Goal: Navigation & Orientation: Understand site structure

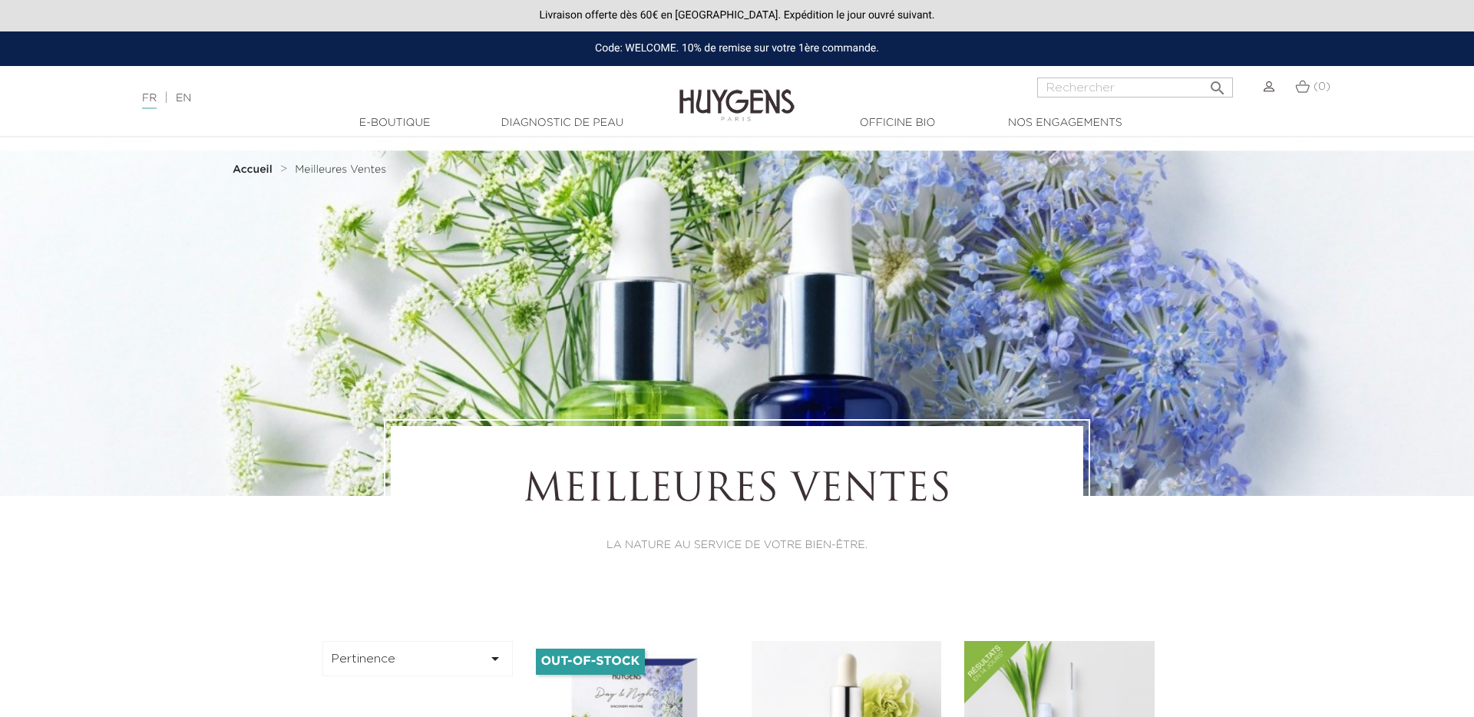
click at [554, 120] on link "Diagnostic de peau" at bounding box center [562, 123] width 154 height 16
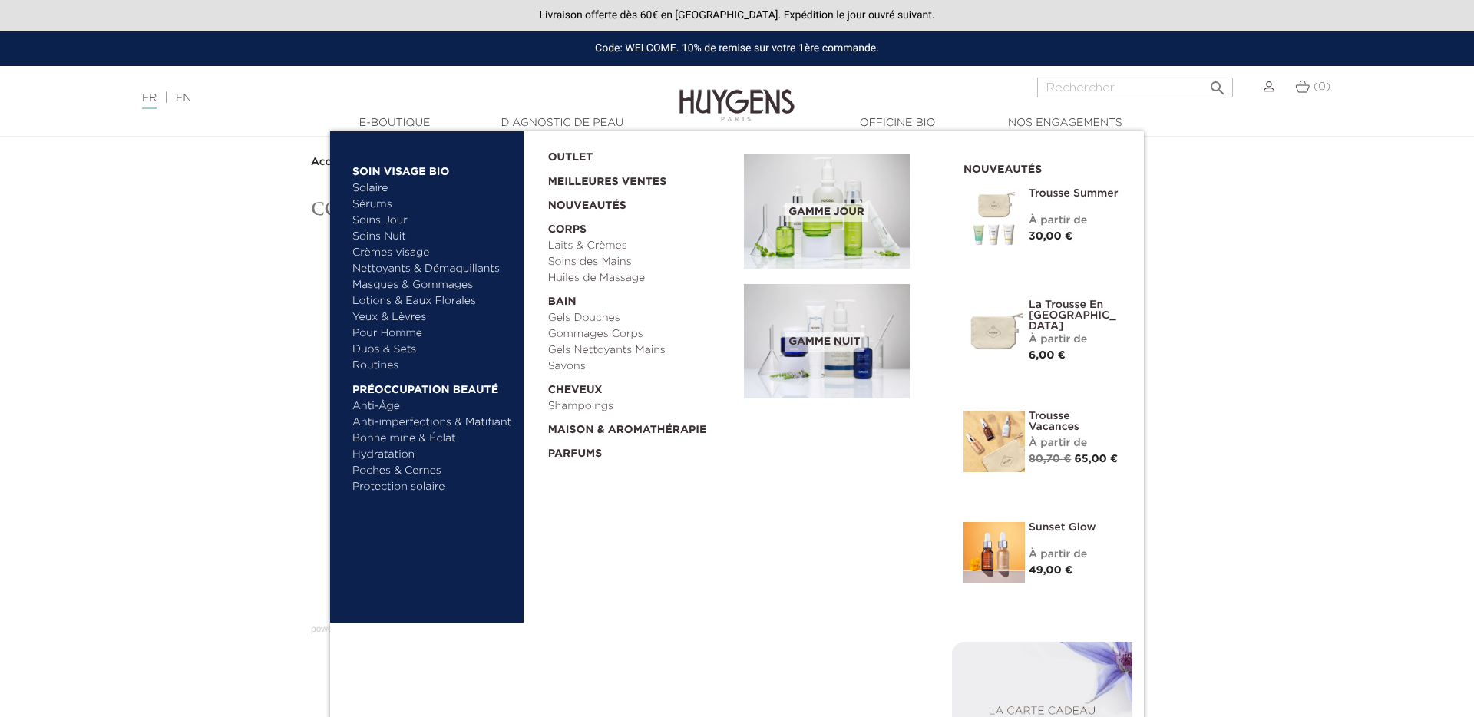
click at [382, 121] on link "  E-Boutique" at bounding box center [395, 123] width 154 height 16
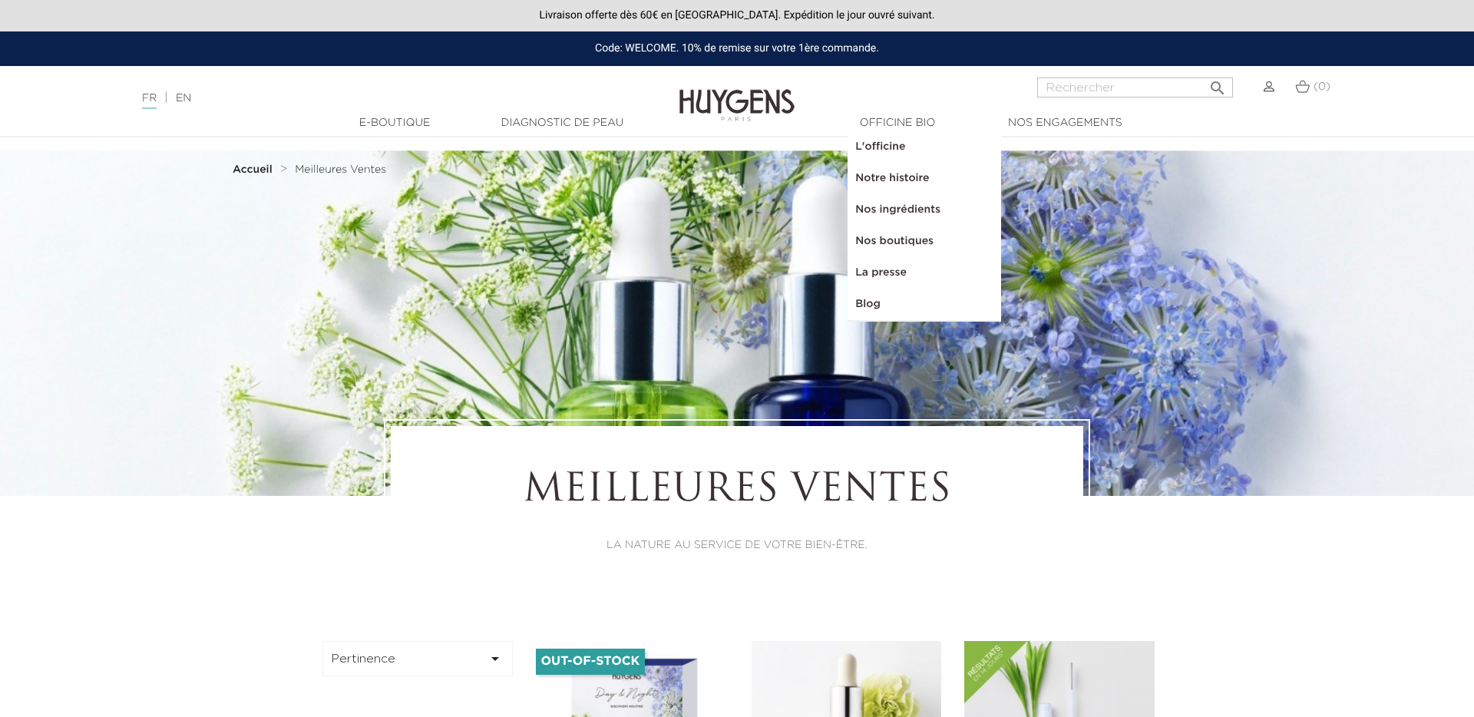
click at [905, 174] on link "Notre histoire" at bounding box center [925, 178] width 154 height 31
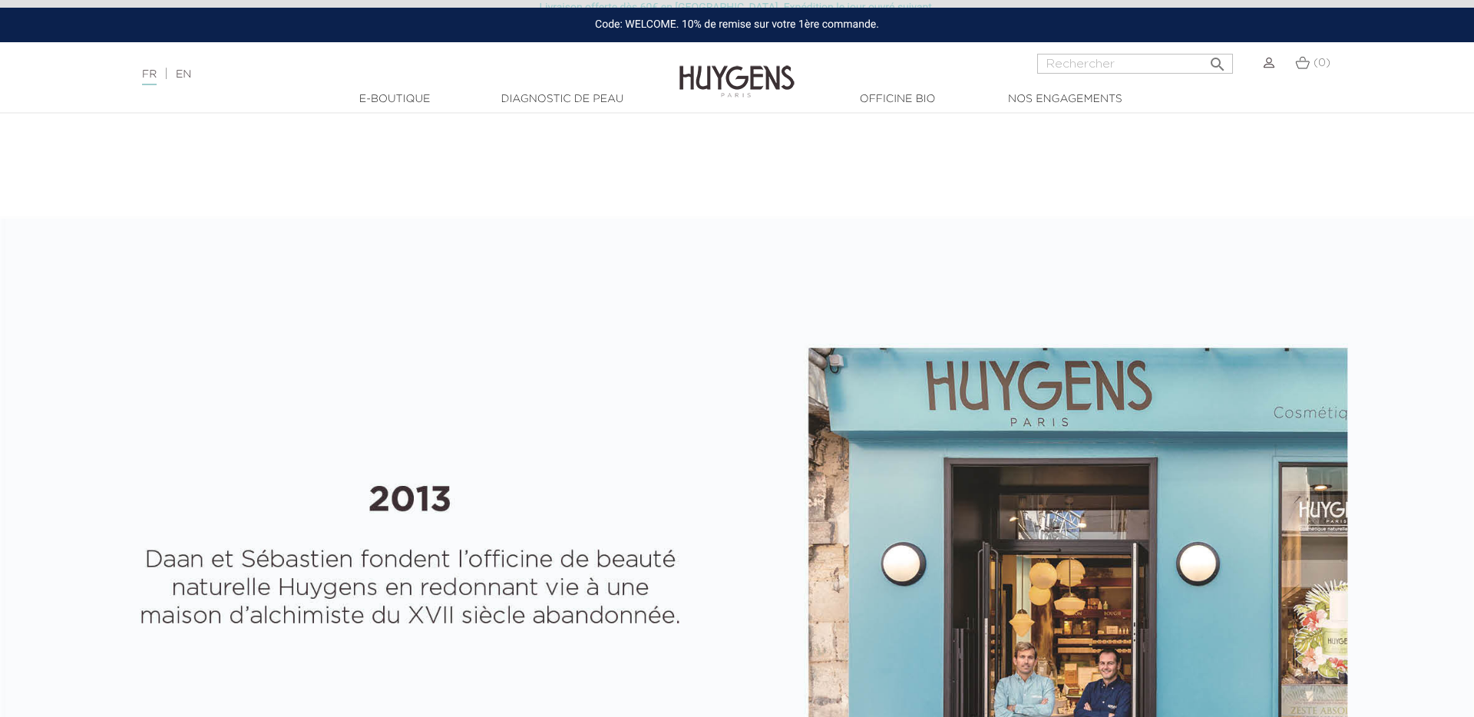
select select "FR"
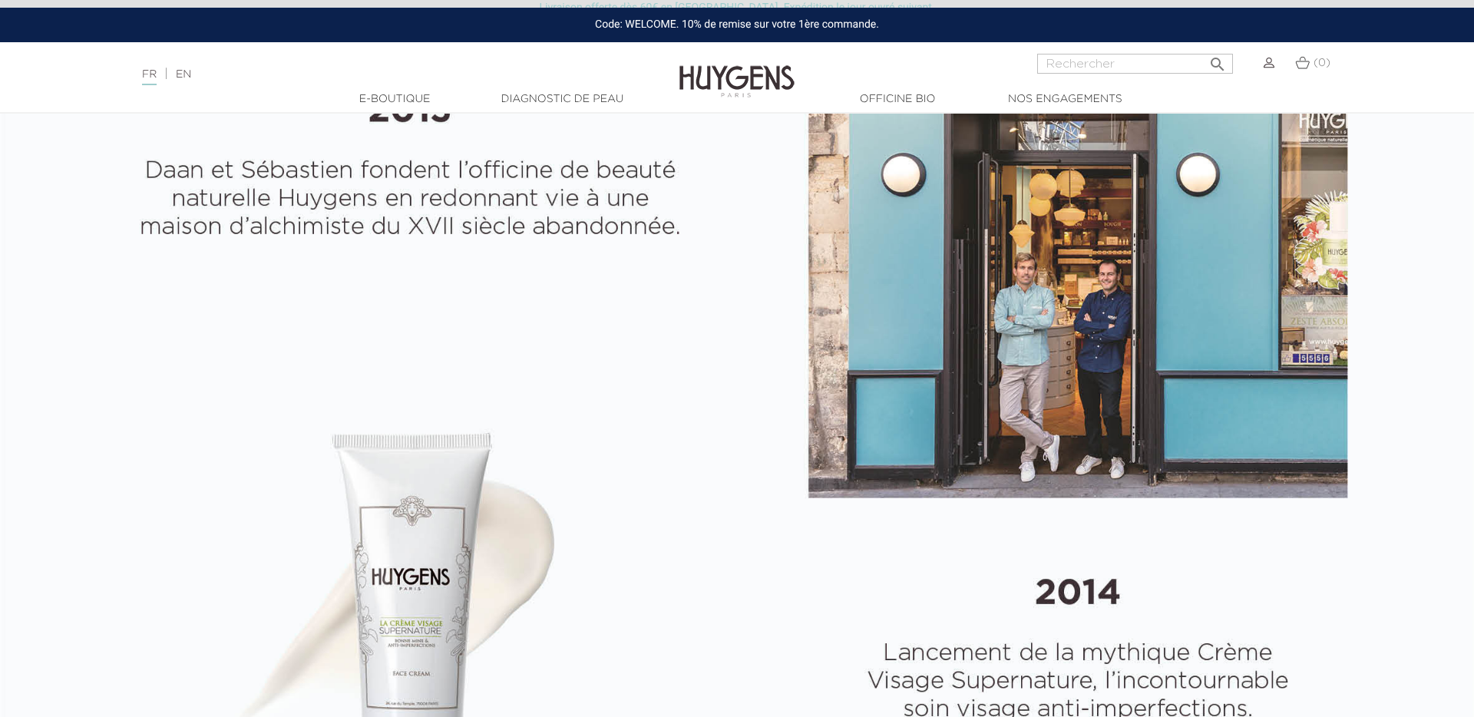
scroll to position [872, 0]
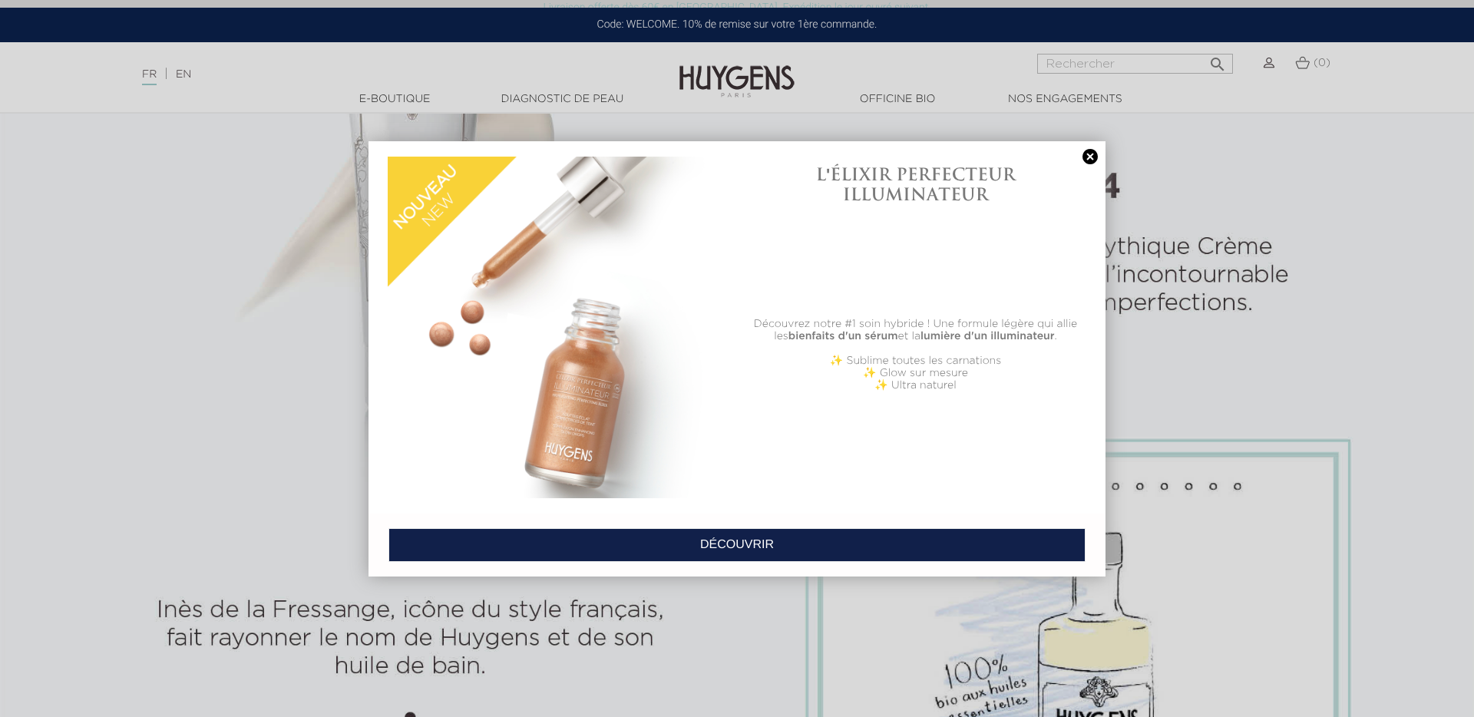
scroll to position [977, 0]
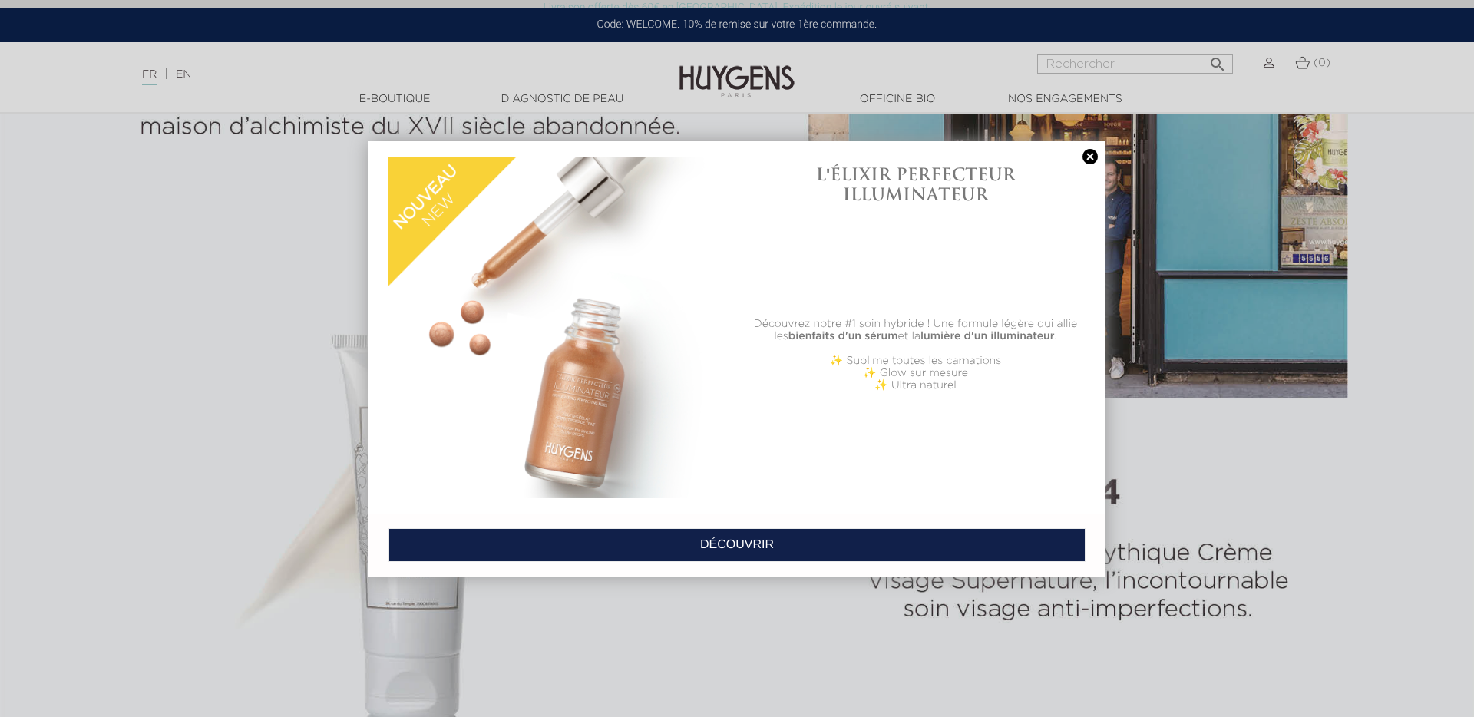
click at [1098, 154] on link at bounding box center [1090, 157] width 21 height 16
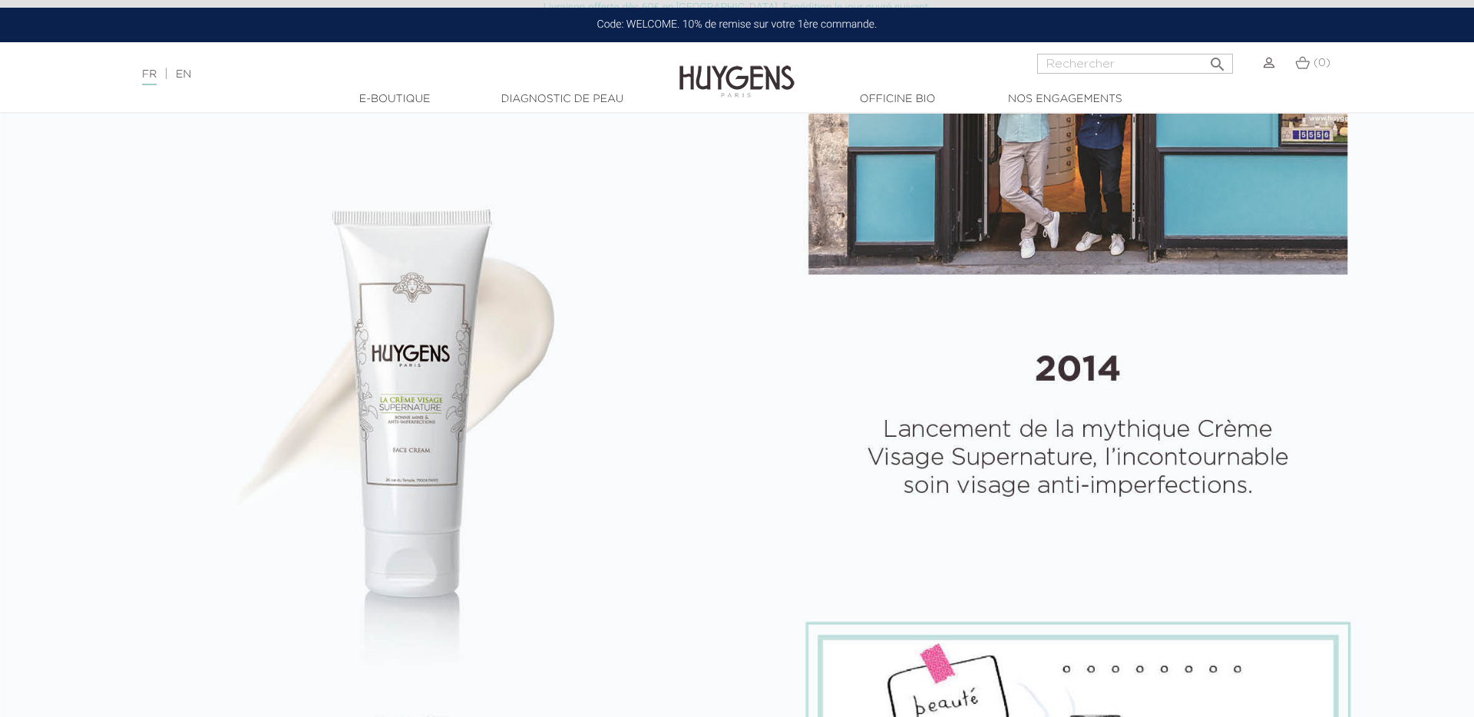
scroll to position [652, 0]
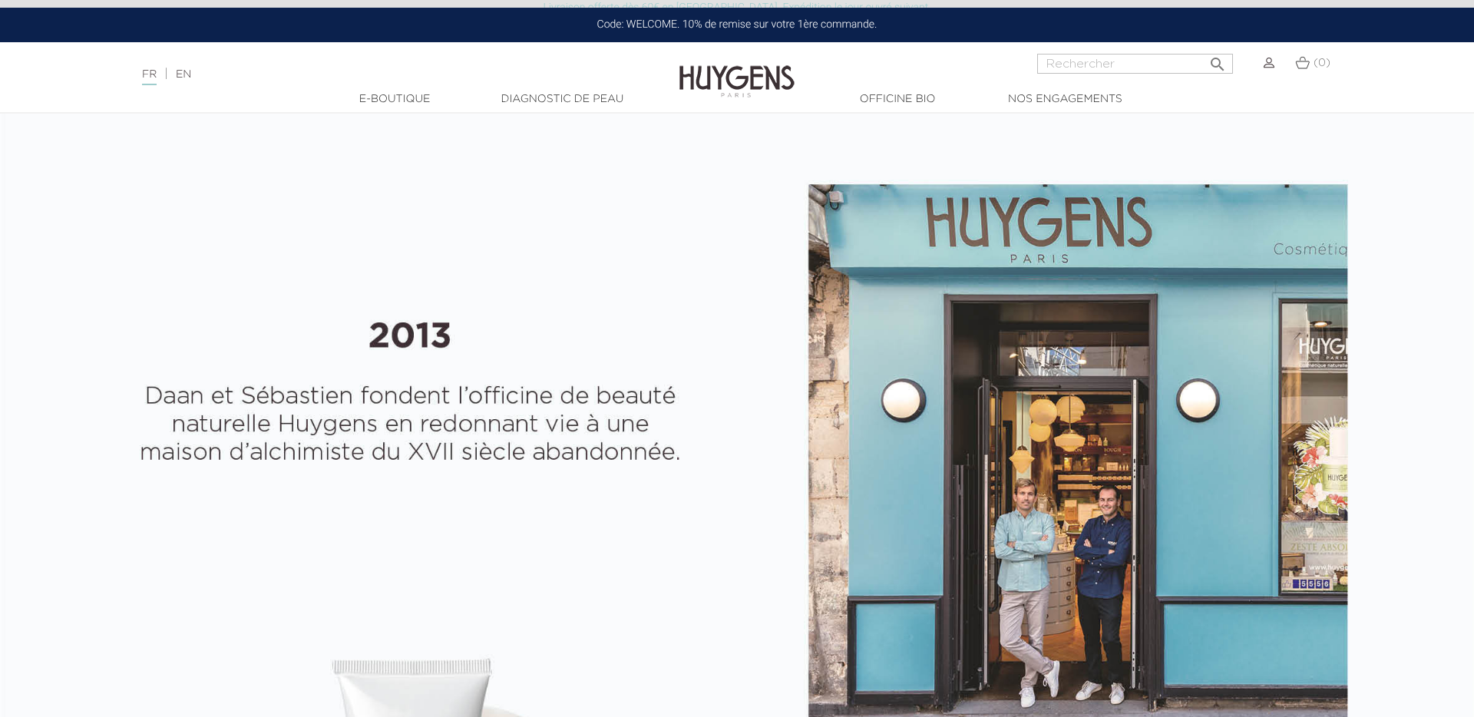
drag, startPoint x: 296, startPoint y: 457, endPoint x: 299, endPoint y: 441, distance: 15.7
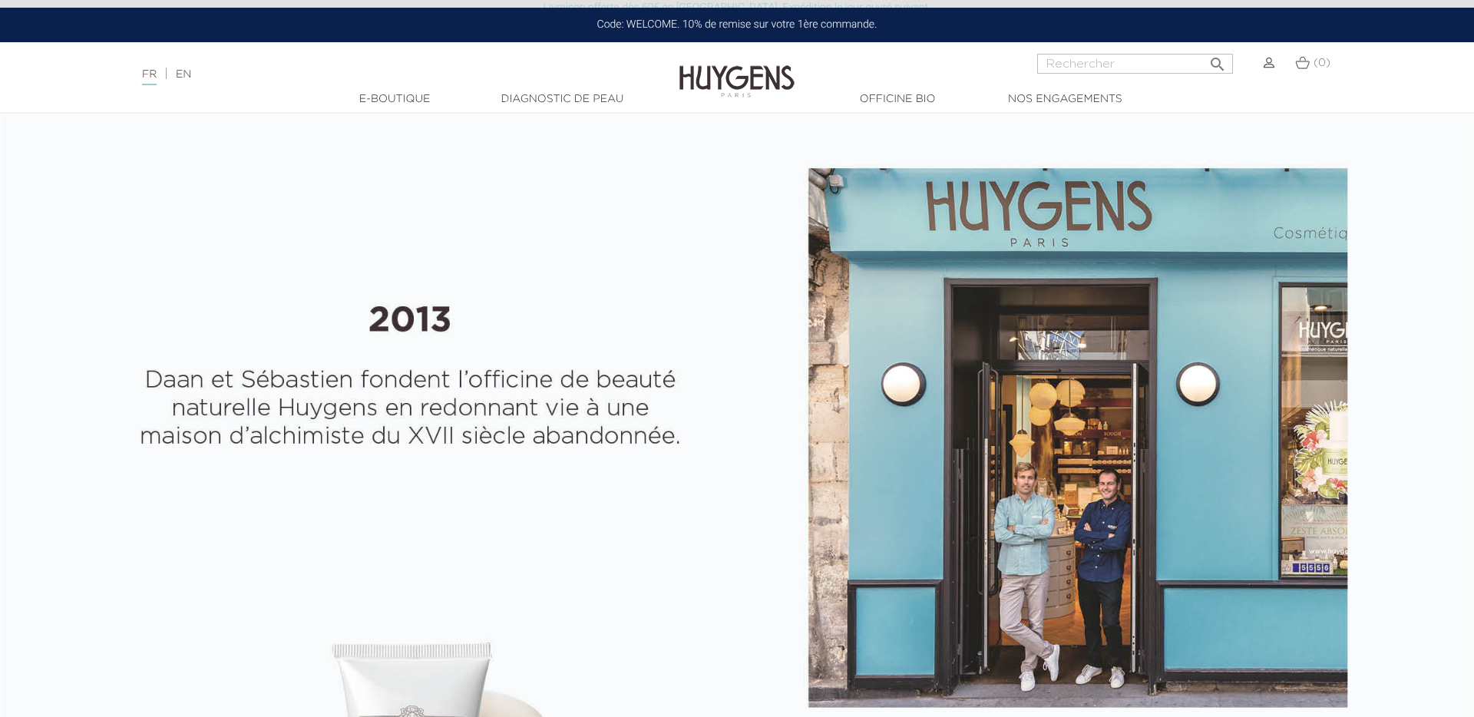
scroll to position [651, 0]
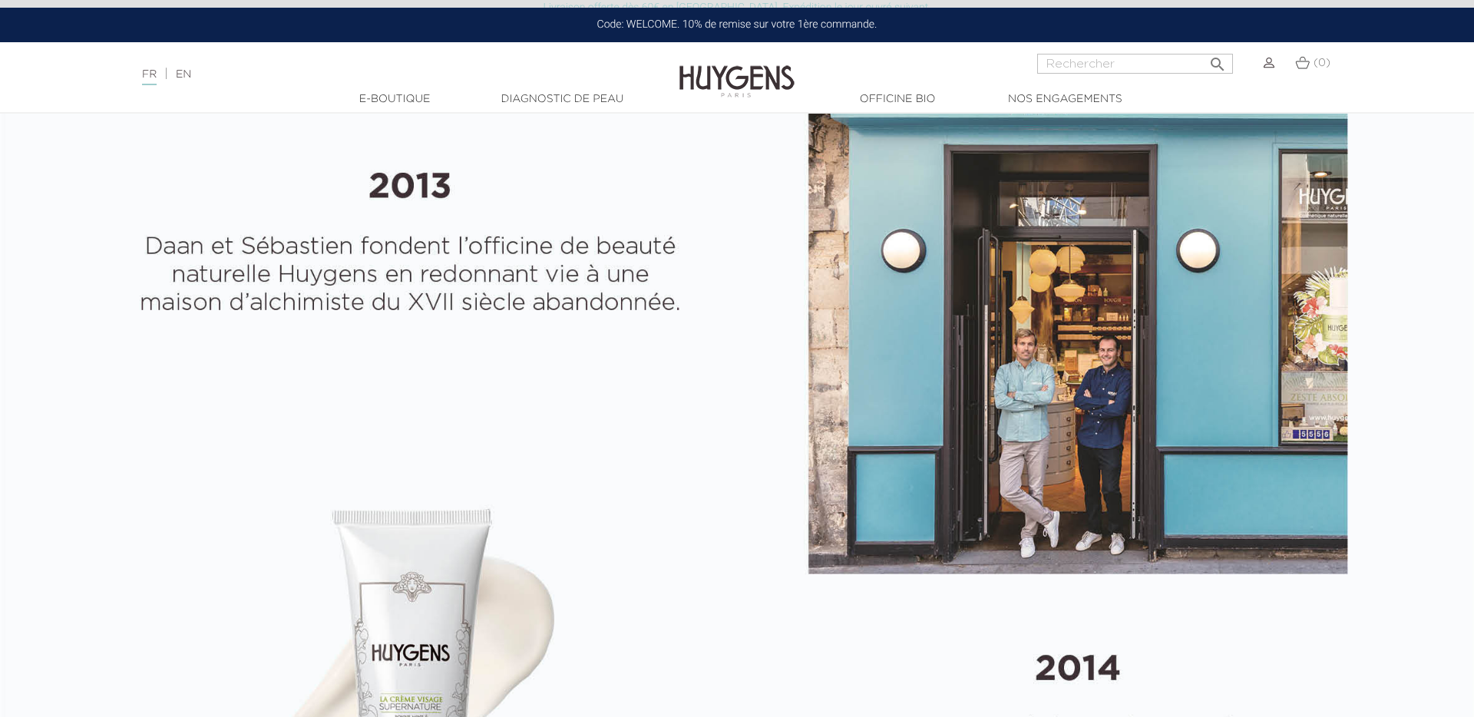
scroll to position [0, 0]
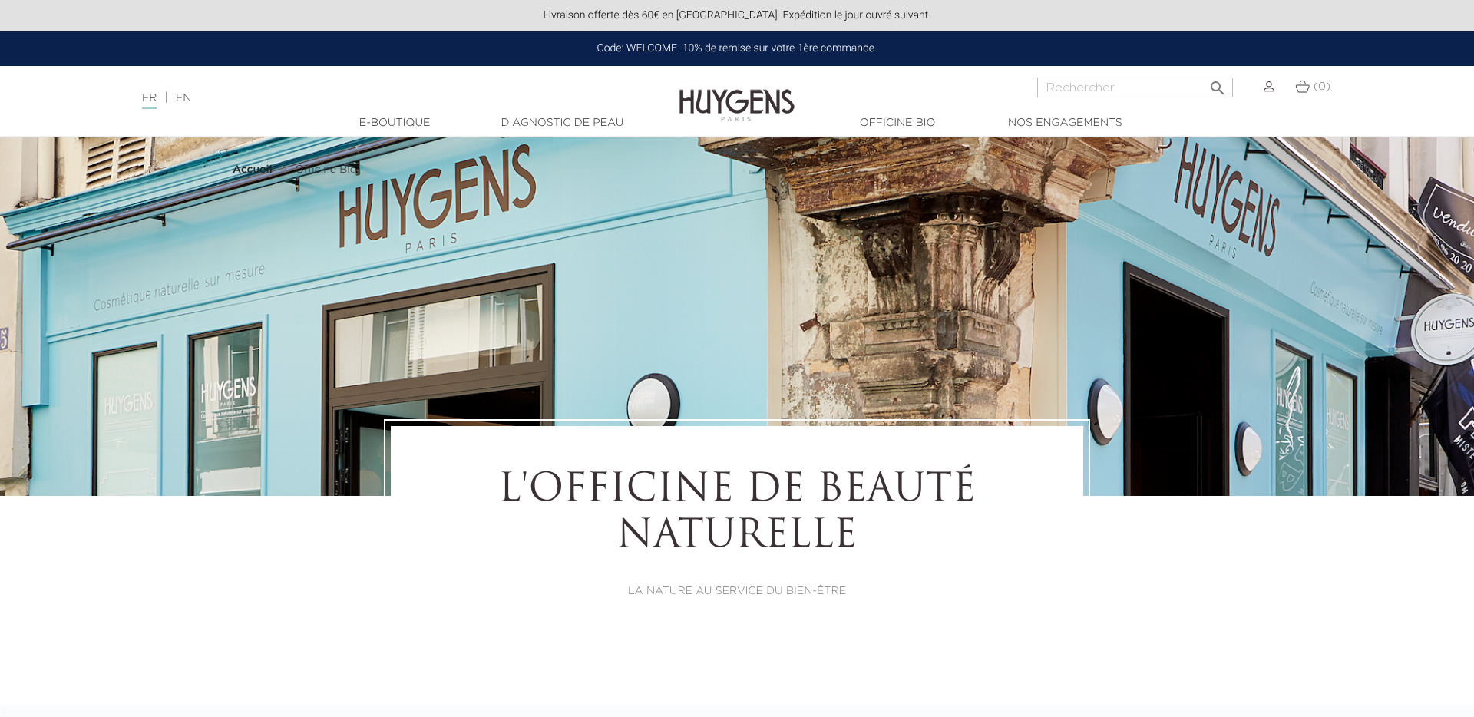
click at [610, 56] on div "Code: WELCOME. 10% de remise sur votre 1ère commande." at bounding box center [737, 48] width 1474 height 35
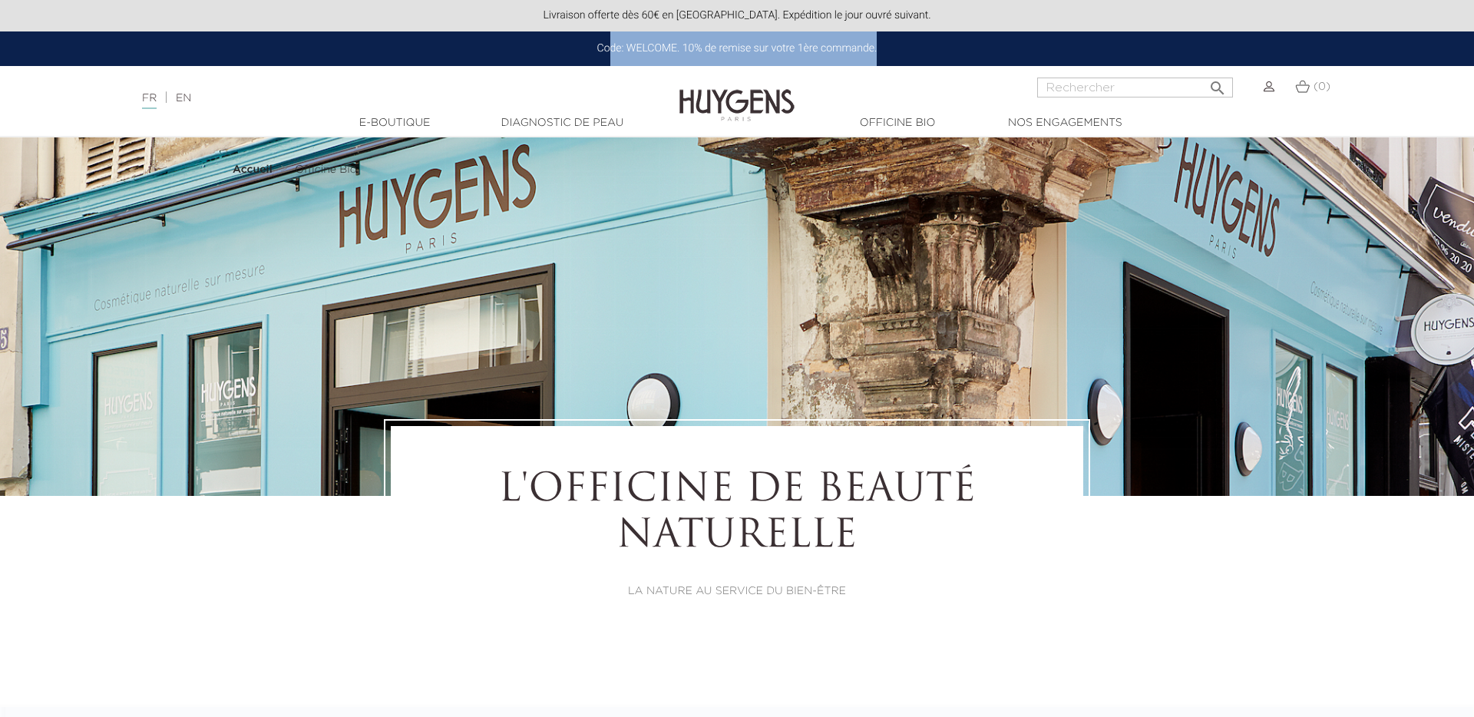
click at [610, 56] on div "Code: WELCOME. 10% de remise sur votre 1ère commande." at bounding box center [737, 48] width 1474 height 35
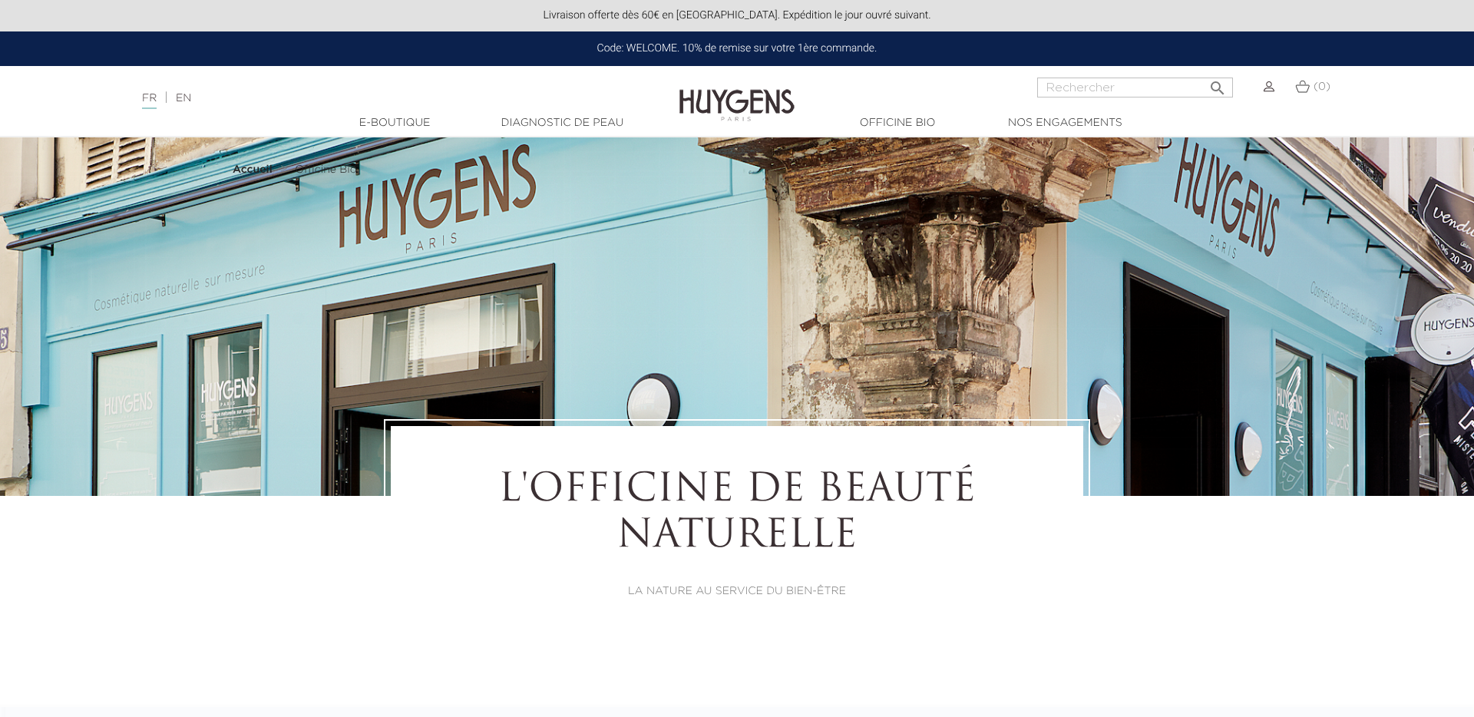
click at [931, 101] on div " Rechercher (0)" at bounding box center [1105, 96] width 491 height 37
